Goal: Communication & Community: Connect with others

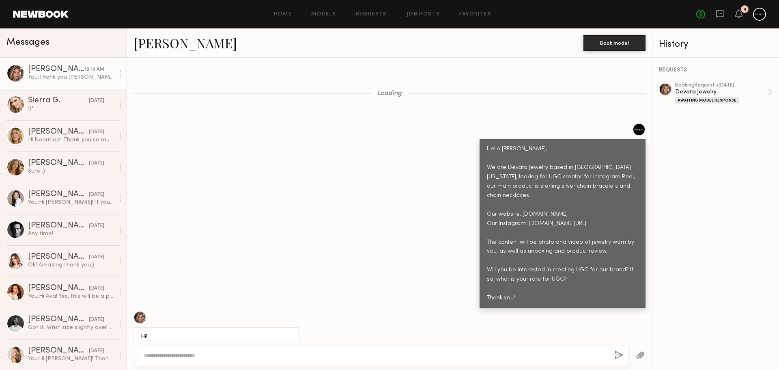
scroll to position [1940, 0]
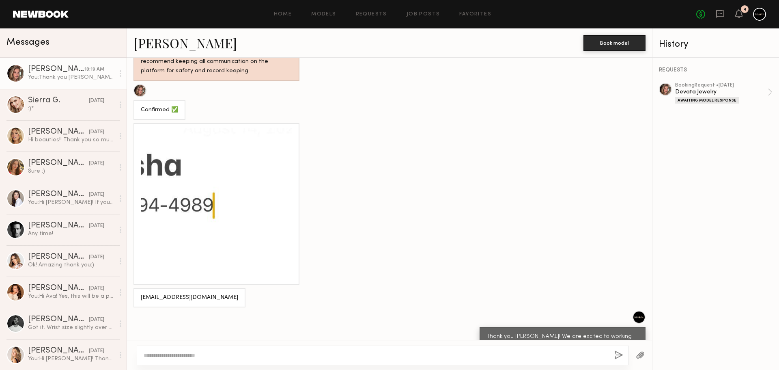
click at [39, 102] on div "Sierra G." at bounding box center [58, 101] width 61 height 8
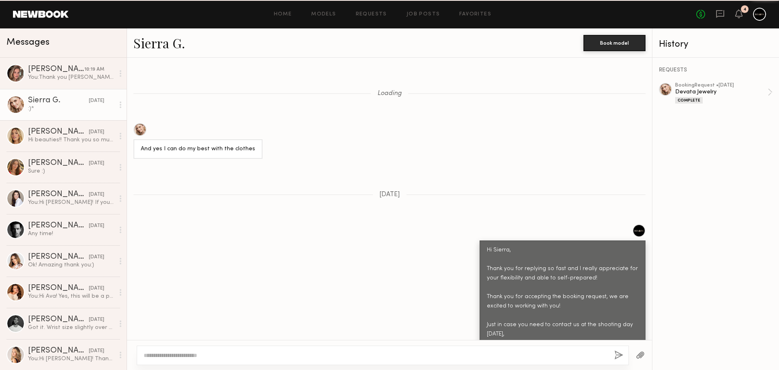
scroll to position [822, 0]
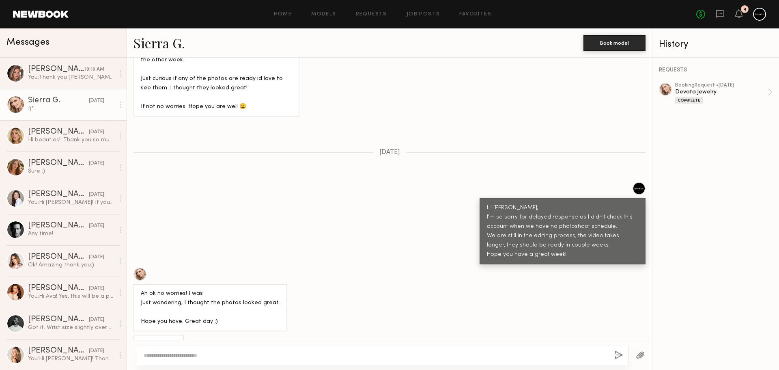
click at [59, 72] on div "[PERSON_NAME]" at bounding box center [56, 69] width 56 height 8
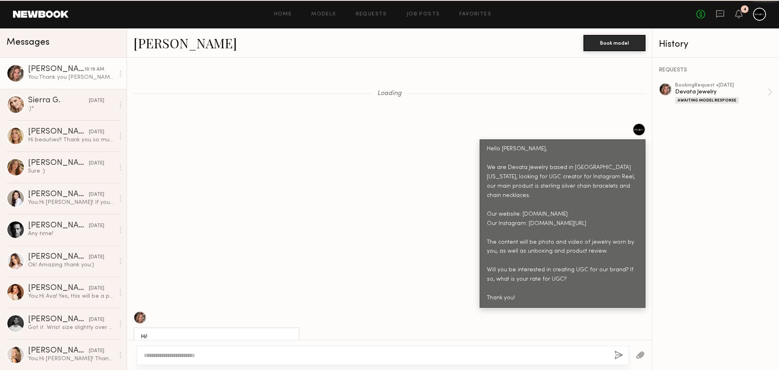
scroll to position [2018, 0]
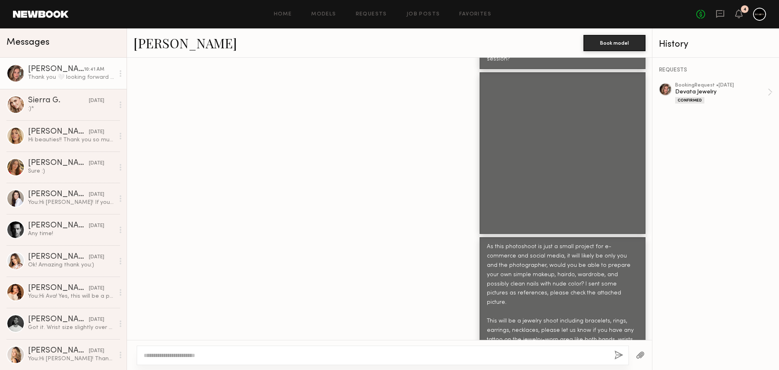
scroll to position [2081, 0]
